Goal: Information Seeking & Learning: Learn about a topic

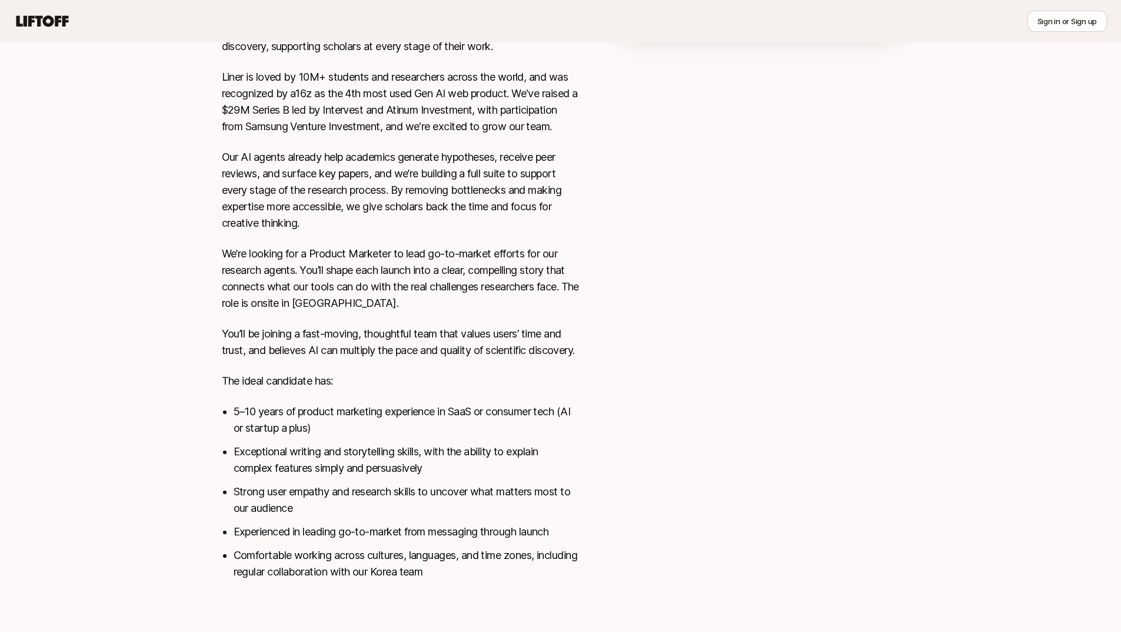
scroll to position [346, 0]
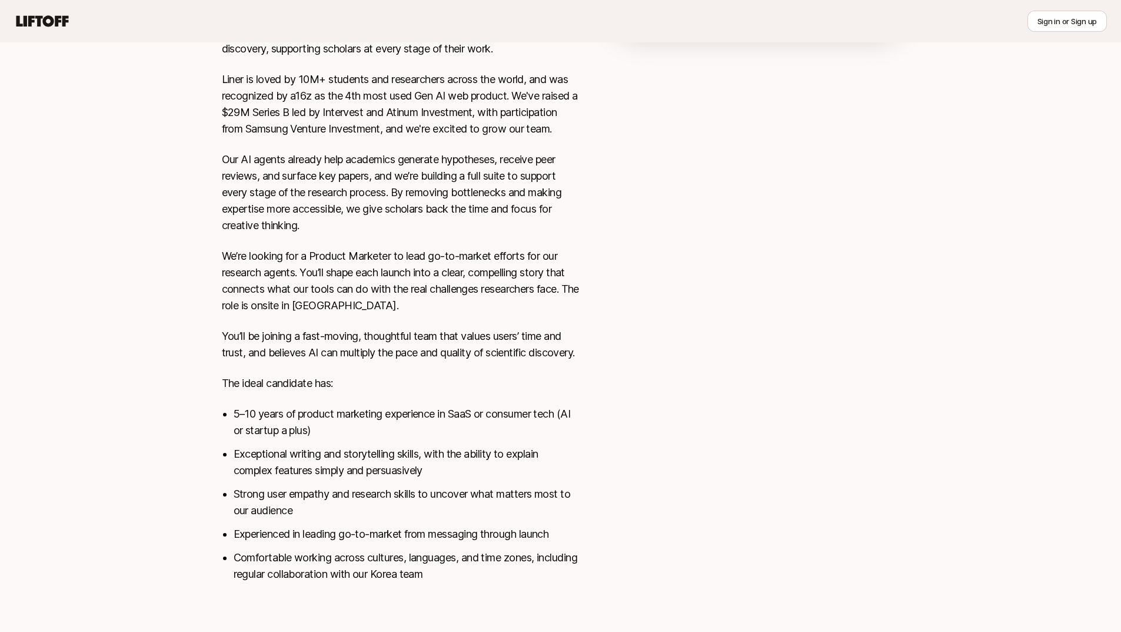
scroll to position [346, 0]
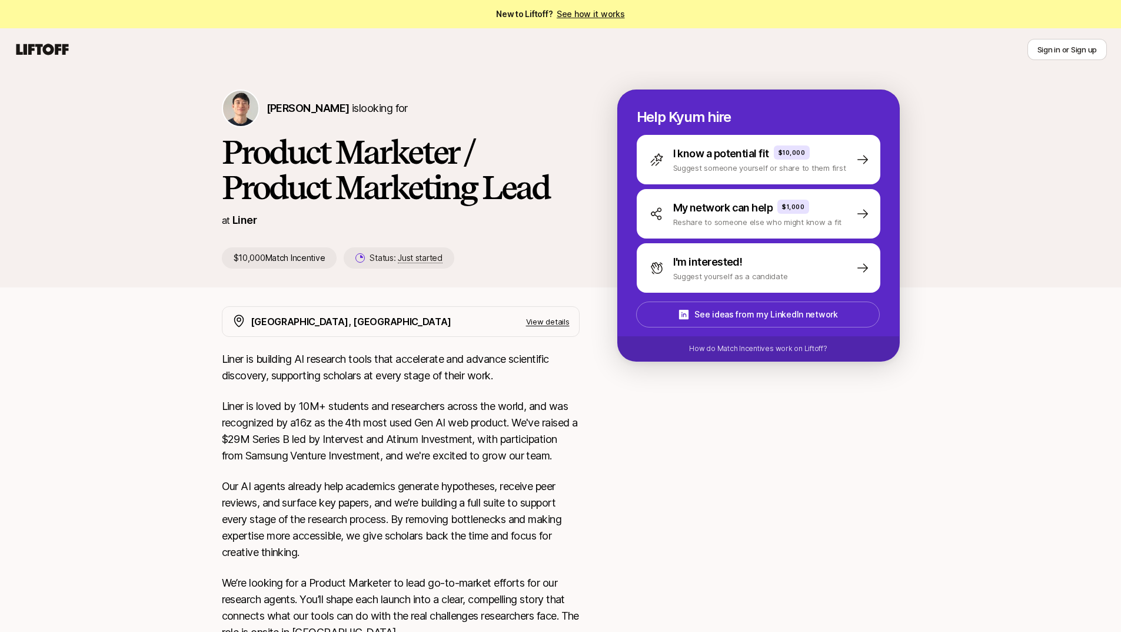
click at [529, 323] on p "View details" at bounding box center [548, 322] width 44 height 12
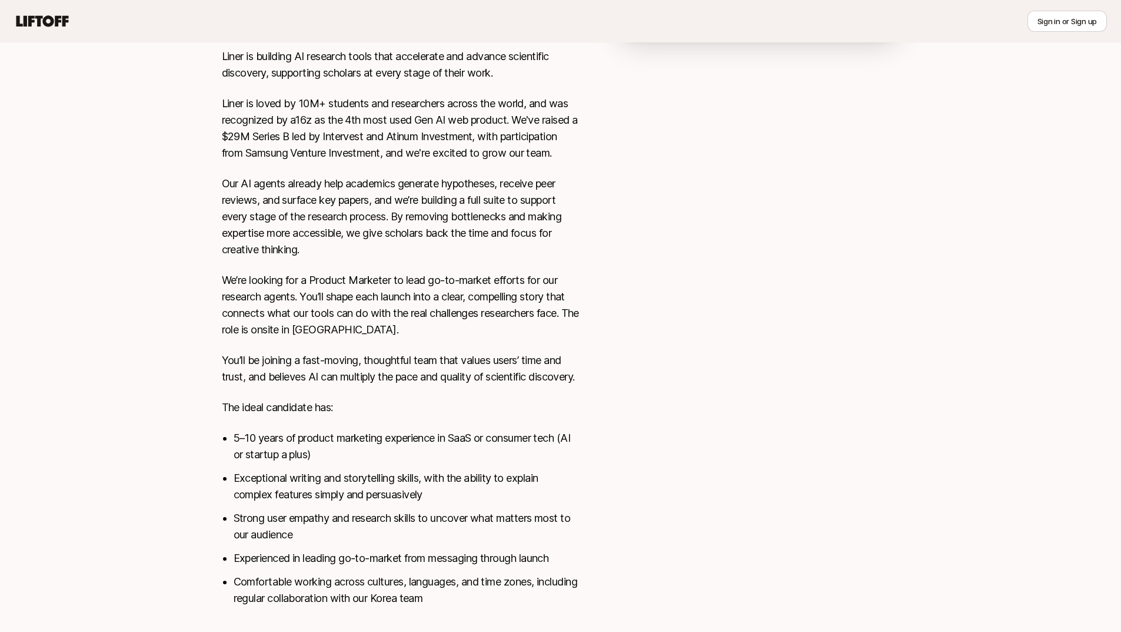
scroll to position [353, 0]
